Goal: Information Seeking & Learning: Learn about a topic

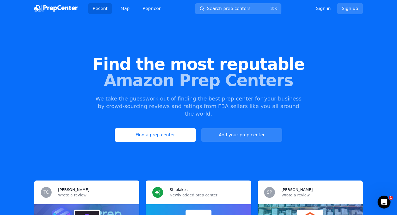
click at [239, 11] on span "Search prep centers" at bounding box center [228, 8] width 43 height 6
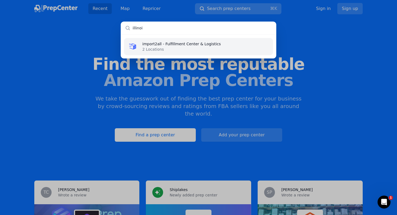
type input "illinois"
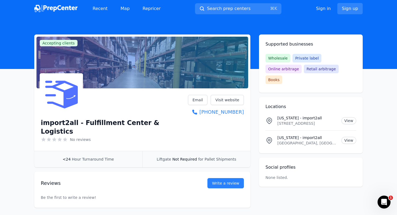
click at [229, 2] on div "Recent Map Repricer Search prep centers ⌘ K Open main menu Sign in Sign up" at bounding box center [198, 8] width 328 height 17
click at [228, 6] on span "Search prep centers" at bounding box center [228, 8] width 43 height 6
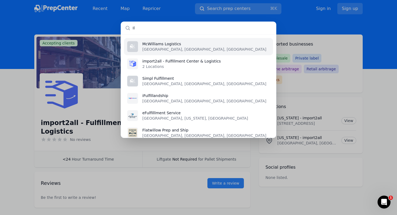
type input "I"
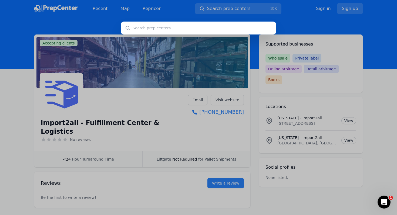
click at [42, 3] on div at bounding box center [198, 107] width 397 height 215
click at [54, 32] on div at bounding box center [198, 107] width 397 height 215
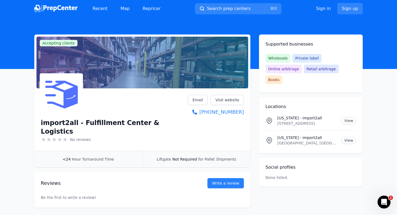
click at [66, 11] on img at bounding box center [55, 9] width 43 height 8
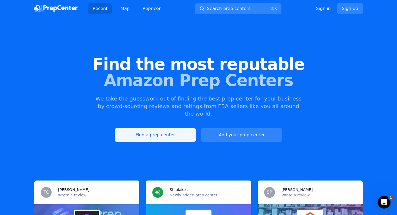
click at [157, 128] on link "Find a prep center" at bounding box center [155, 134] width 81 height 13
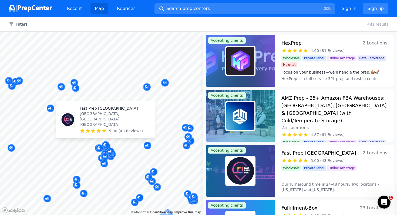
drag, startPoint x: 110, startPoint y: 139, endPoint x: 115, endPoint y: 135, distance: 7.1
click at [115, 135] on div "Fast Prep USA Libertyville, IL, US 5.00 (43 Reviews)" at bounding box center [105, 120] width 95 height 32
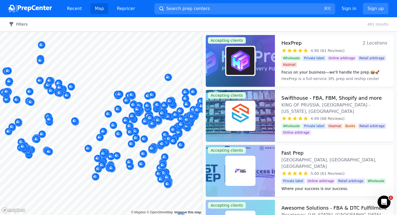
click at [26, 26] on button "Filters" at bounding box center [18, 24] width 19 height 5
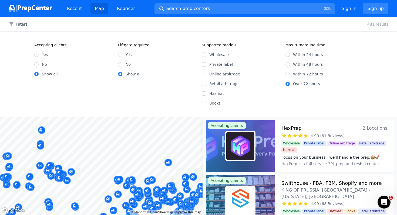
click at [282, 23] on div "Filters Clear all 481 results" at bounding box center [198, 24] width 397 height 14
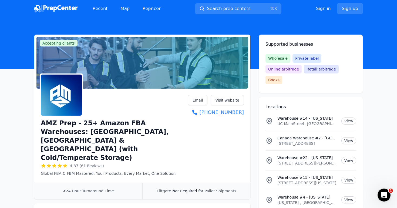
click at [318, 0] on div "Recent Map Repricer Search prep centers ⌘ K Open main menu Sign in Sign up" at bounding box center [198, 8] width 328 height 17
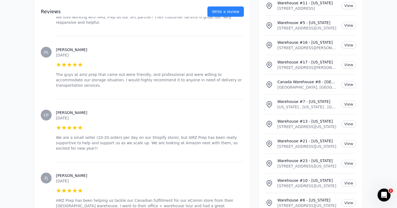
scroll to position [4015, 0]
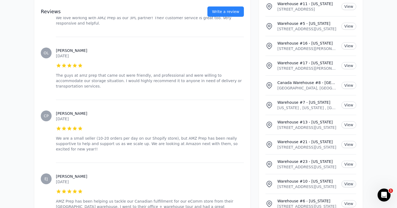
click at [344, 180] on link "View" at bounding box center [348, 183] width 15 height 7
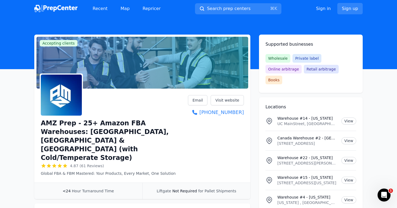
scroll to position [0, 0]
click at [227, 102] on link "Visit website" at bounding box center [227, 100] width 33 height 10
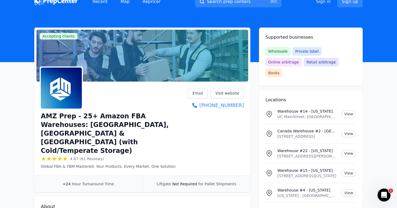
scroll to position [8, 0]
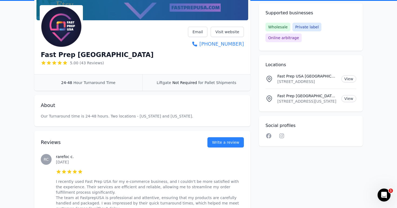
scroll to position [86, 0]
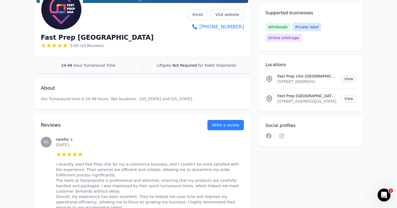
click at [348, 75] on link "View" at bounding box center [348, 78] width 15 height 7
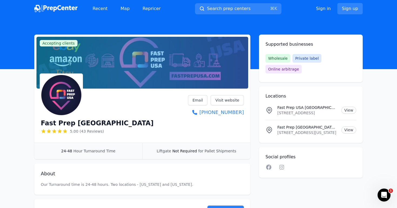
scroll to position [0, 0]
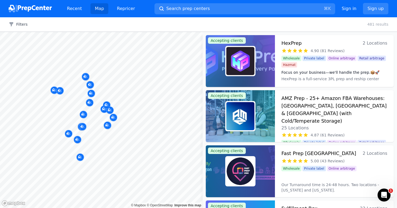
scroll to position [1735, 0]
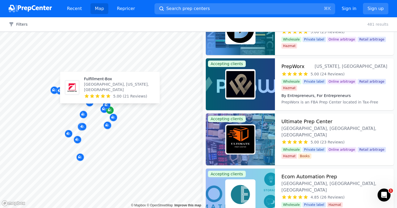
click at [108, 109] on icon "Map marker" at bounding box center [110, 109] width 4 height 5
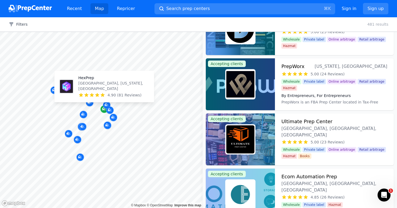
click at [103, 110] on icon "Map marker" at bounding box center [104, 108] width 4 height 5
